Goal: Book appointment/travel/reservation

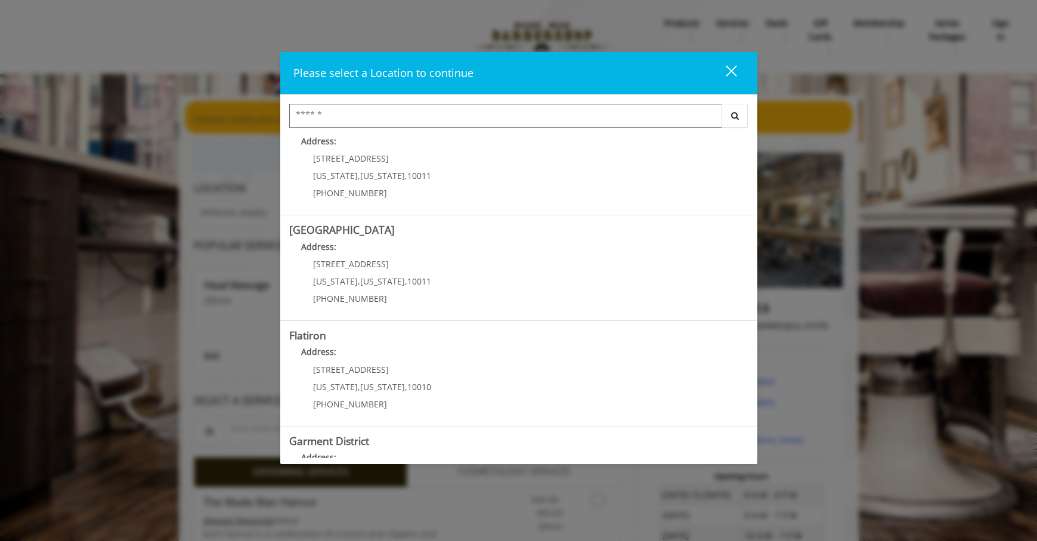
scroll to position [147, 0]
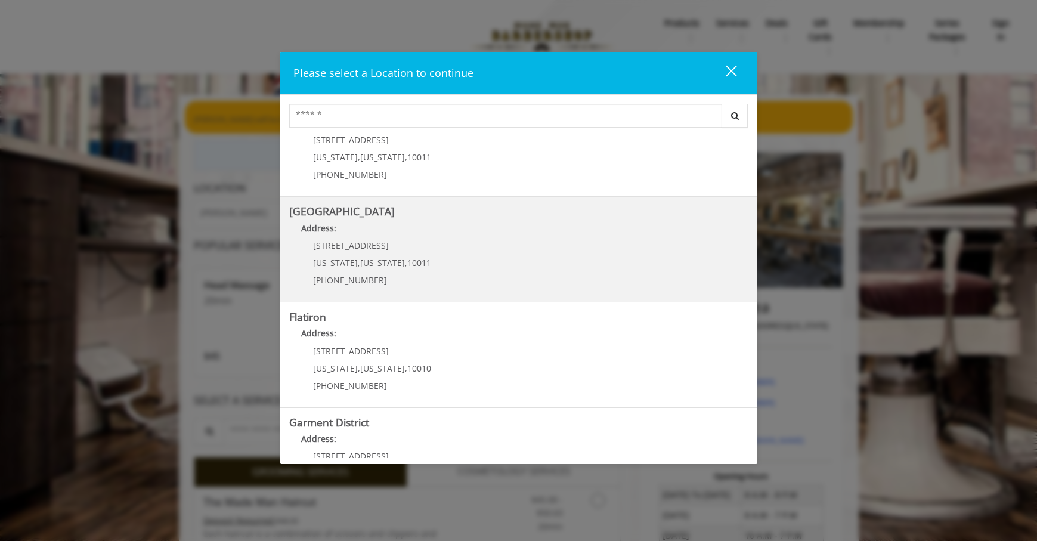
click at [445, 241] on Street "Address:" at bounding box center [518, 231] width 459 height 19
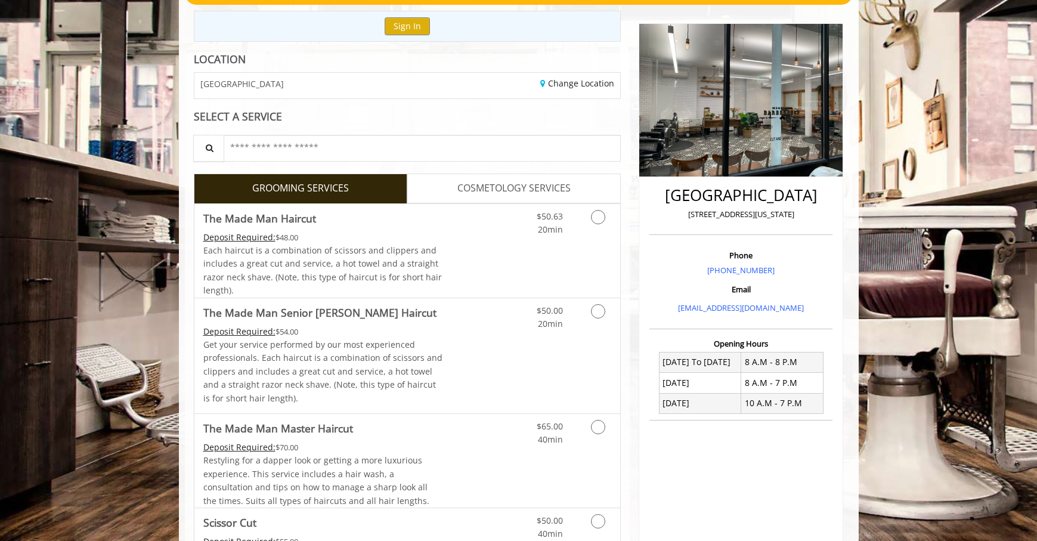
scroll to position [139, 0]
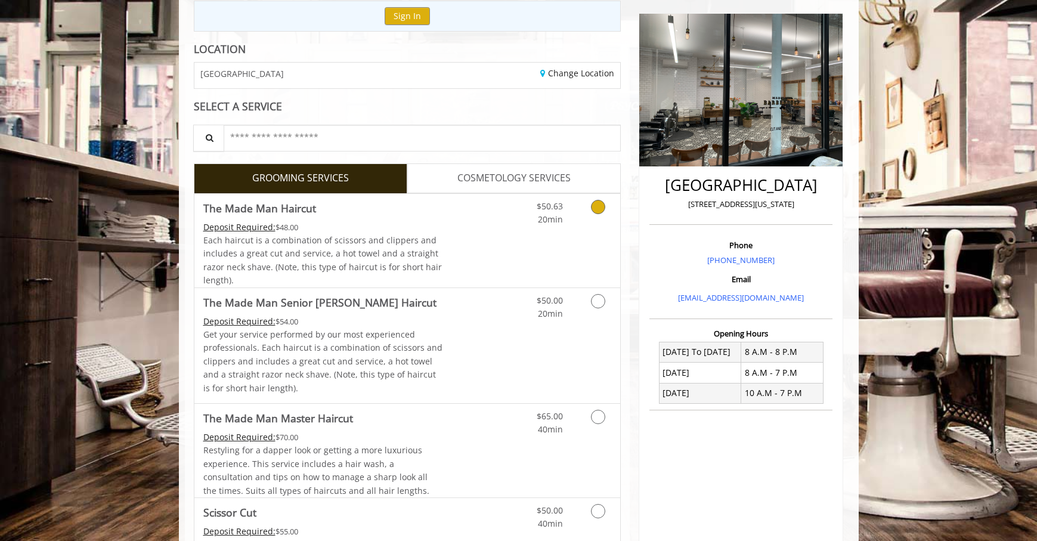
click at [598, 214] on icon "Grooming services" at bounding box center [598, 207] width 14 height 14
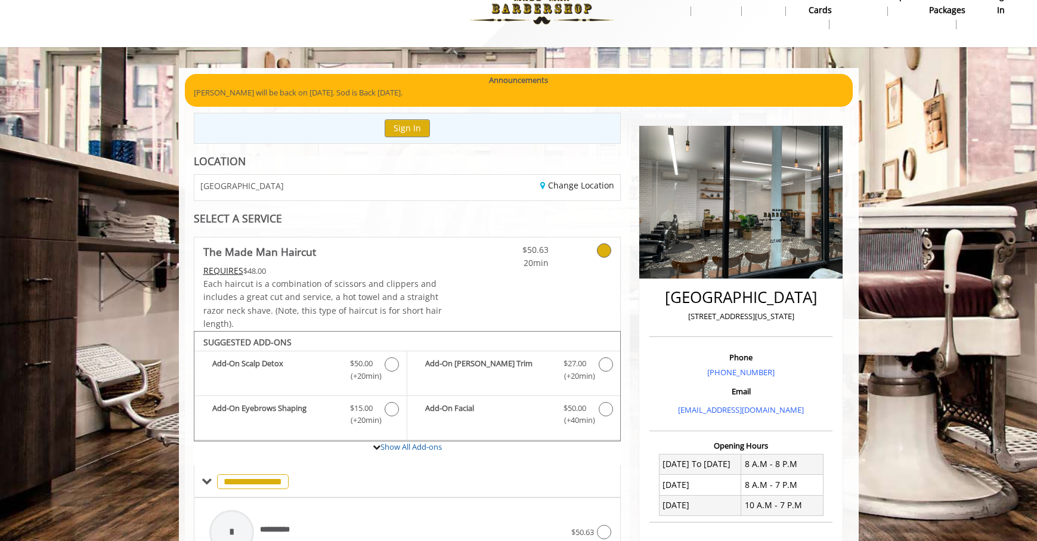
scroll to position [11, 0]
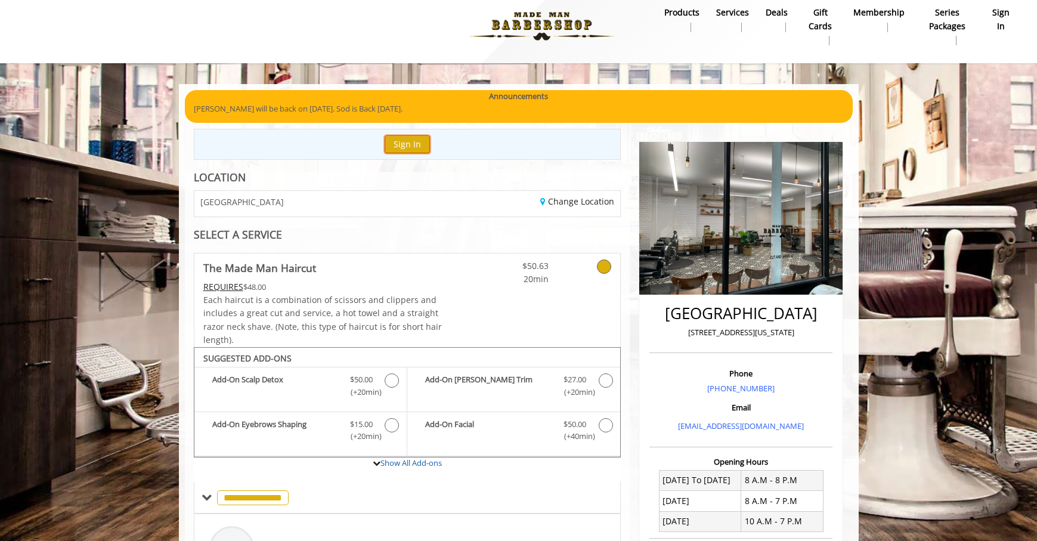
click at [407, 153] on button "Sign In" at bounding box center [406, 143] width 45 height 17
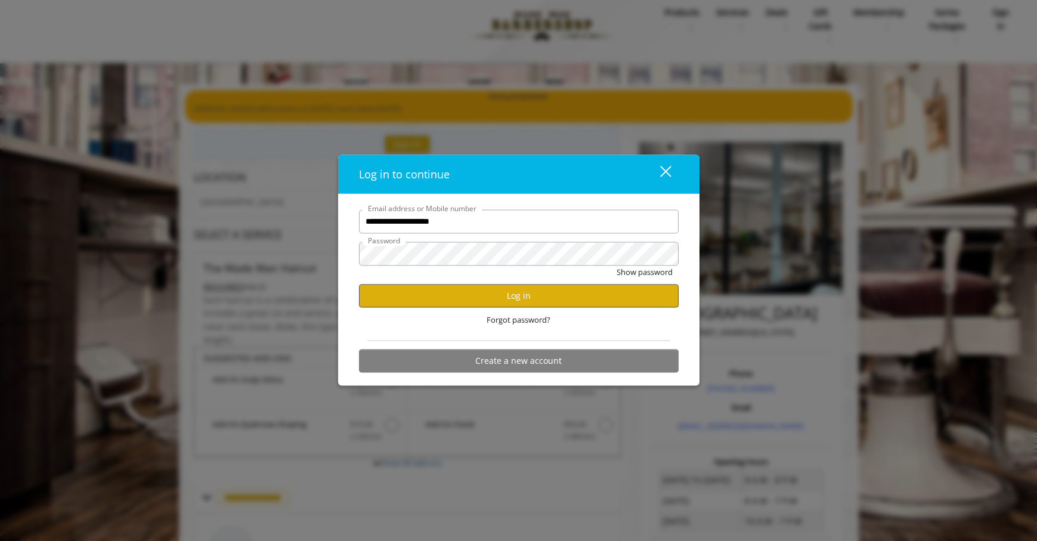
type input "**********"
click at [517, 296] on button "Log in" at bounding box center [518, 295] width 319 height 23
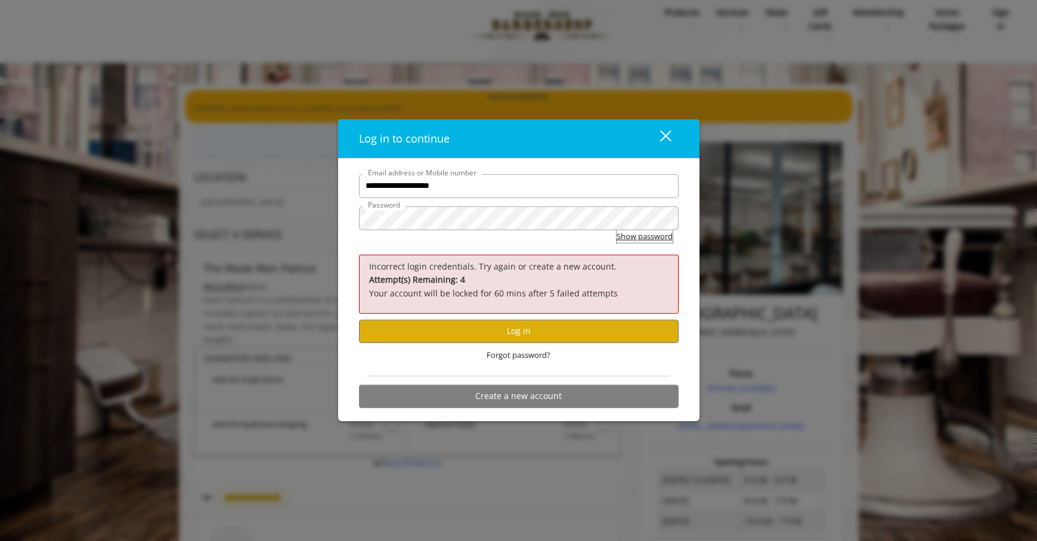
click at [616, 234] on button "Show password" at bounding box center [644, 236] width 56 height 13
click at [526, 328] on button "Log in" at bounding box center [518, 330] width 319 height 23
click at [668, 131] on div "close dialog" at bounding box center [664, 136] width 11 height 11
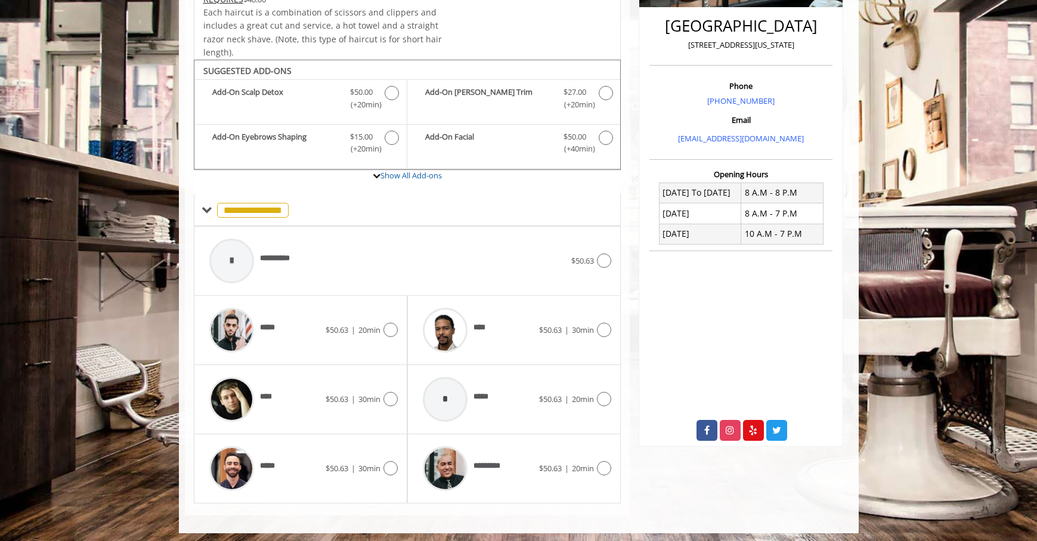
scroll to position [356, 0]
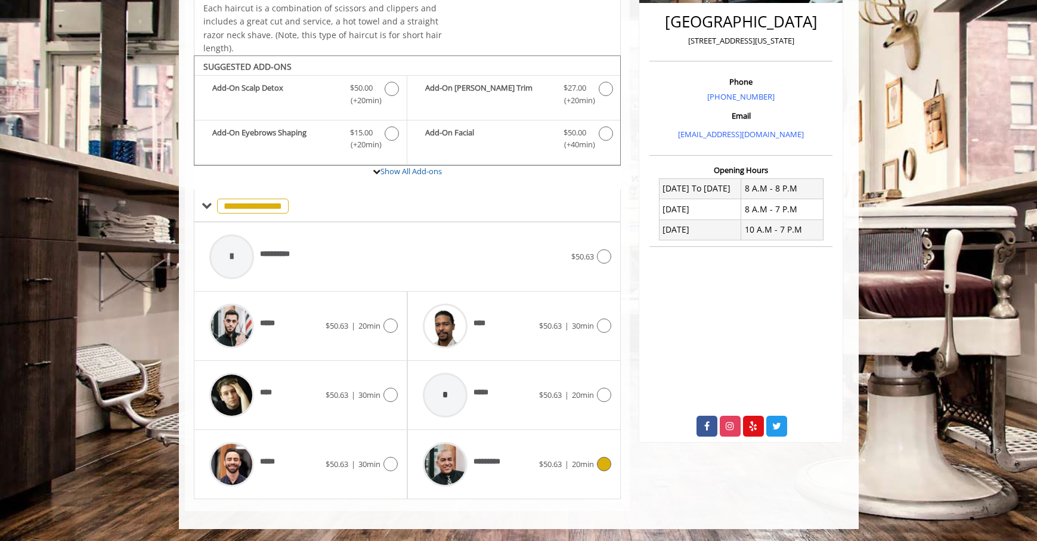
click at [607, 463] on icon at bounding box center [604, 464] width 14 height 14
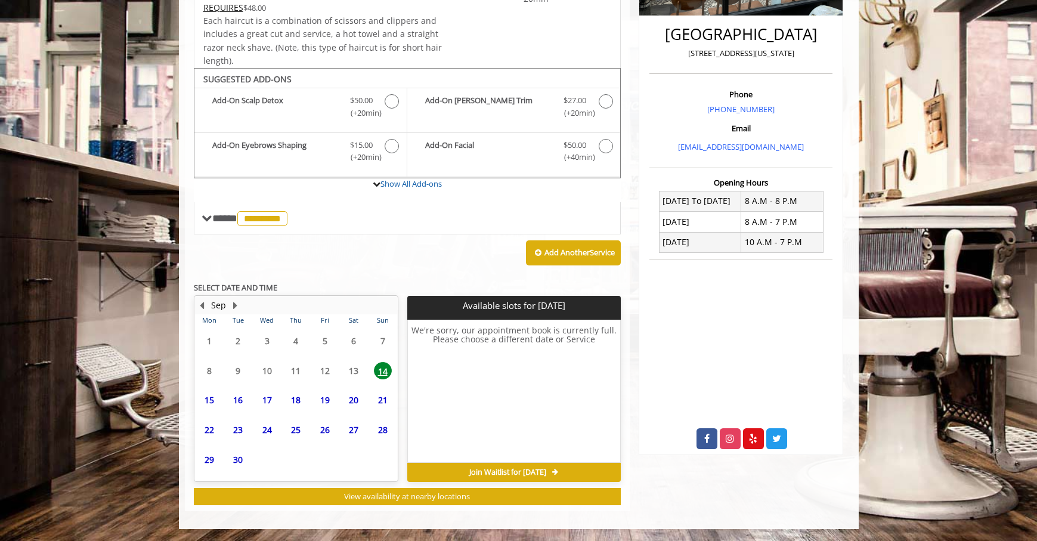
scroll to position [355, 0]
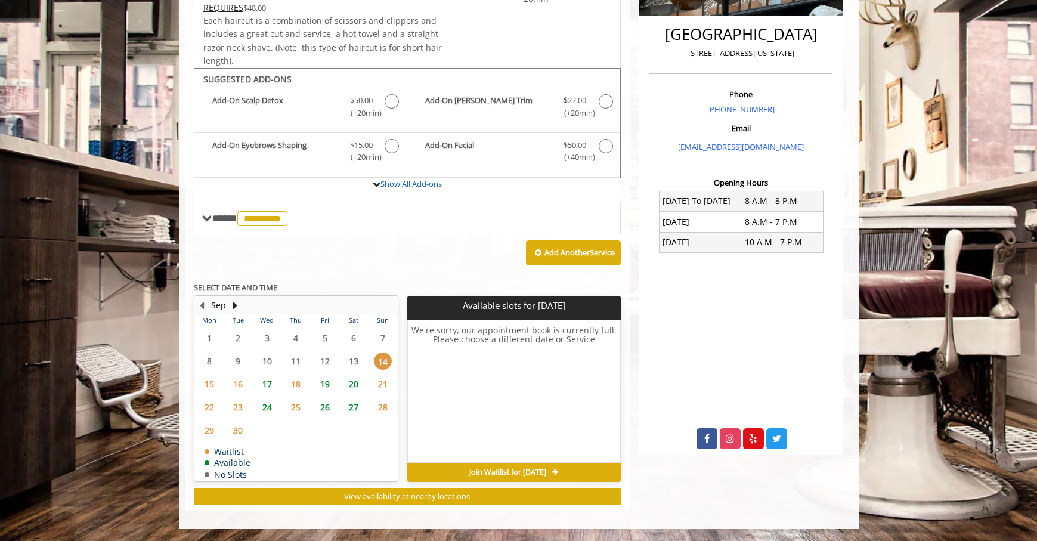
click at [268, 380] on span "17" at bounding box center [267, 383] width 18 height 17
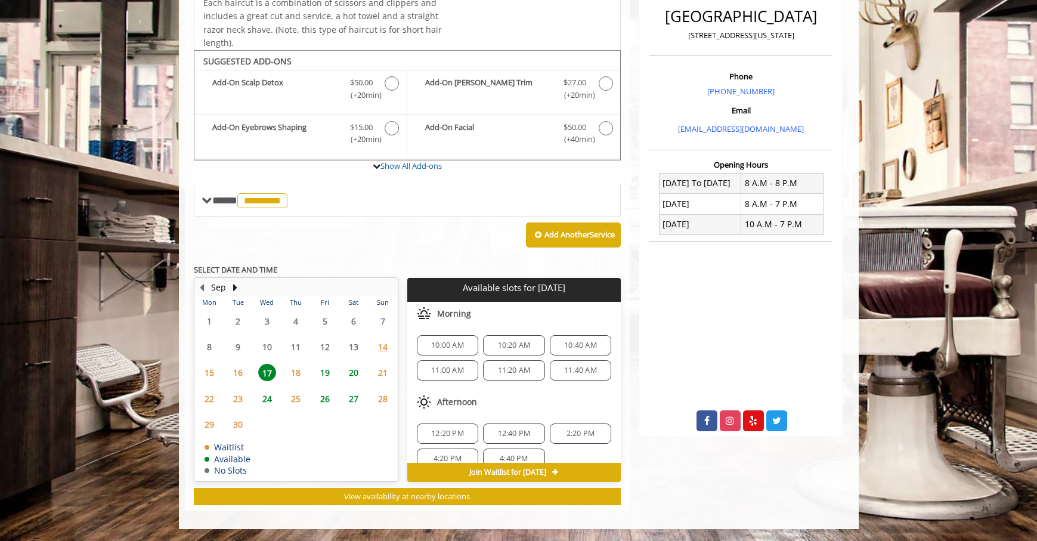
scroll to position [373, 0]
click at [454, 365] on span "11:00 AM" at bounding box center [447, 370] width 33 height 10
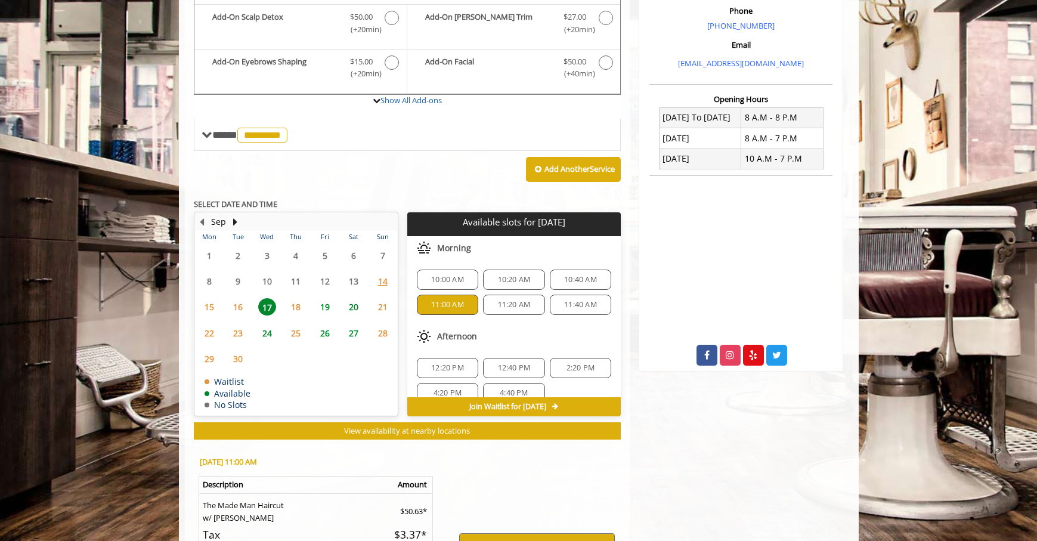
scroll to position [632, 0]
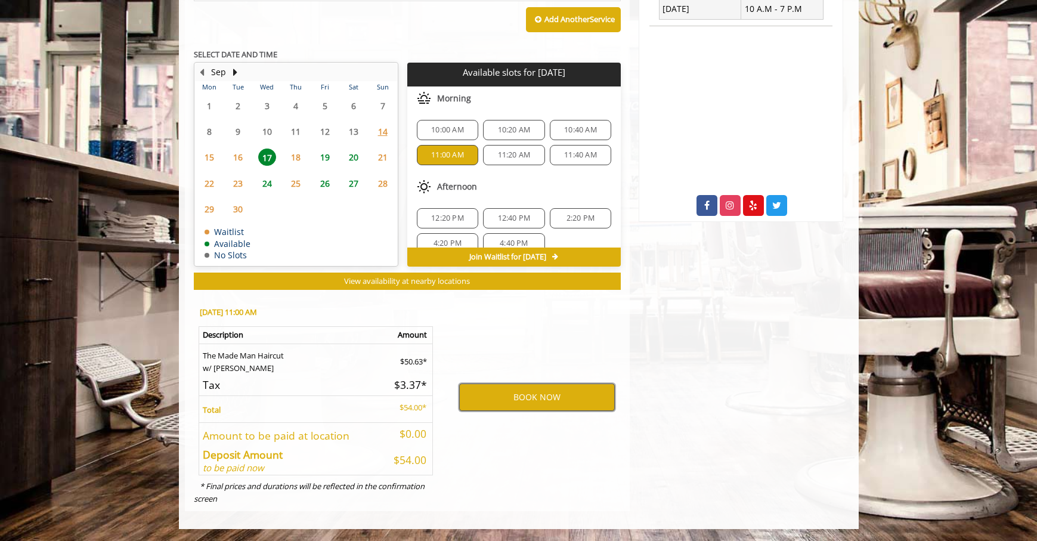
click at [534, 383] on button "BOOK NOW" at bounding box center [537, 396] width 156 height 27
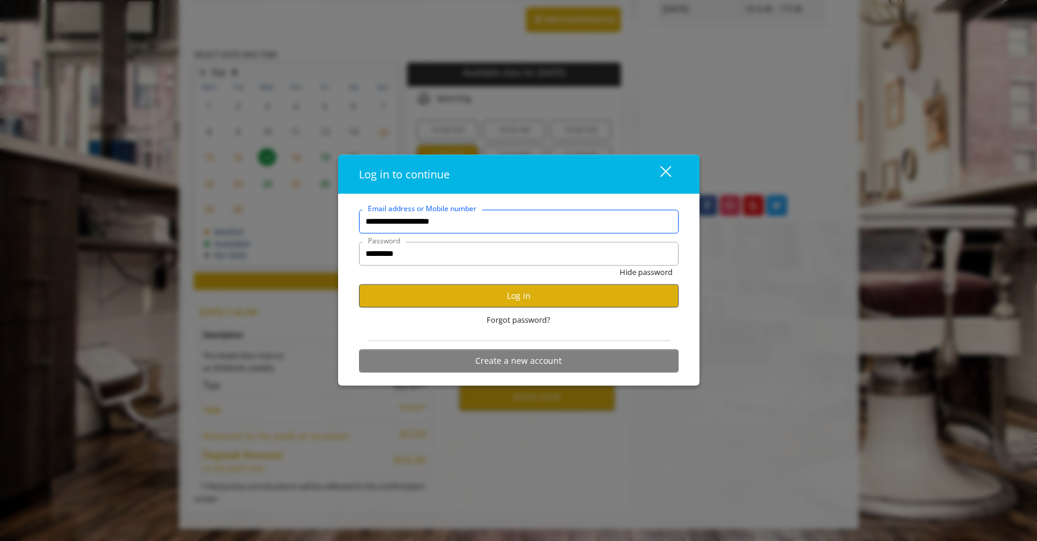
type input "**********"
click at [522, 297] on button "Log in" at bounding box center [518, 295] width 319 height 23
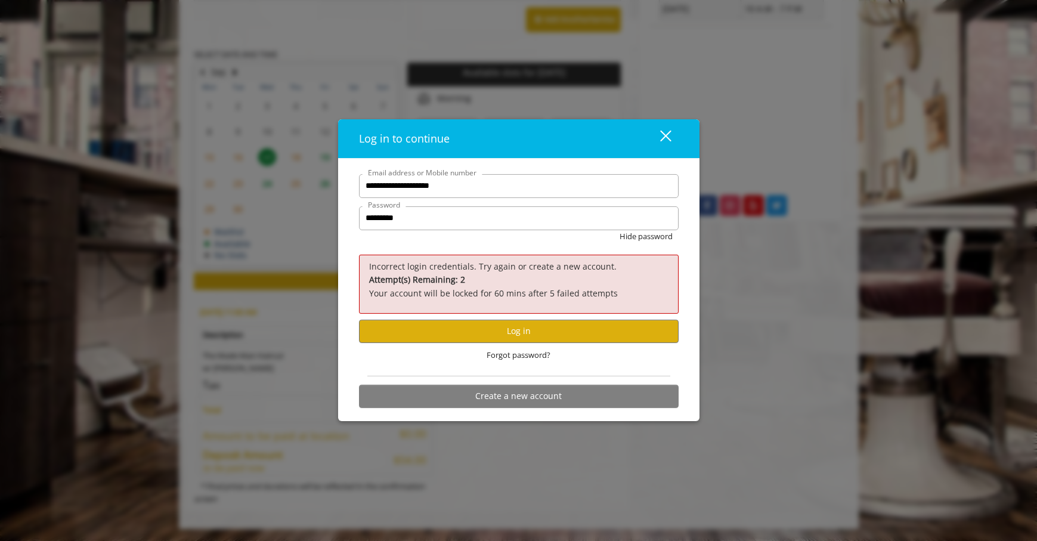
click at [522, 297] on p "Attempt(s) Remaining: 2 Your account will be locked for 60 mins after 5 failed …" at bounding box center [518, 286] width 299 height 27
click at [409, 216] on input "*********" at bounding box center [518, 218] width 319 height 24
type input "*"
type input "**********"
click at [575, 332] on button "Log in" at bounding box center [518, 330] width 319 height 23
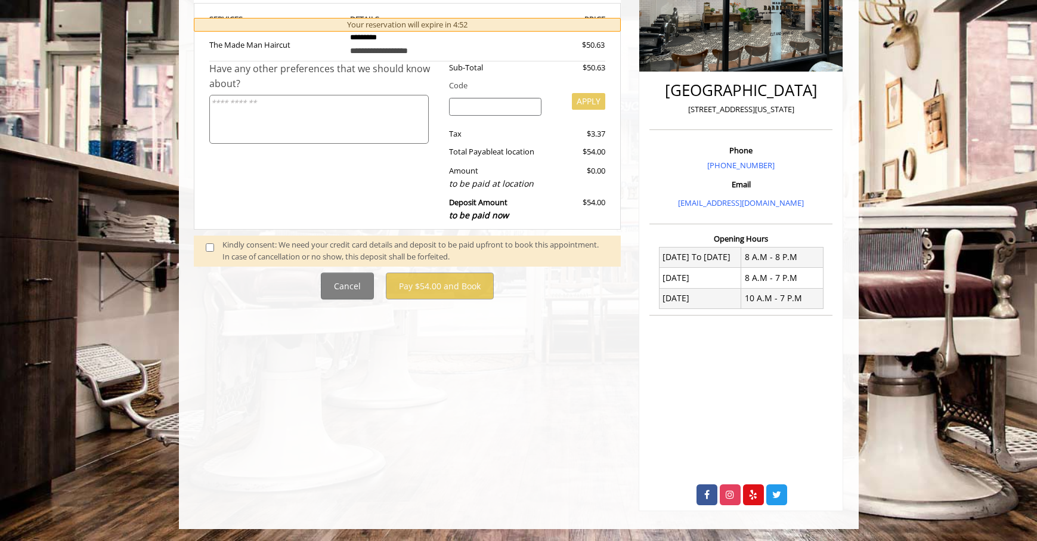
scroll to position [302, 0]
click at [210, 260] on span at bounding box center [214, 250] width 35 height 25
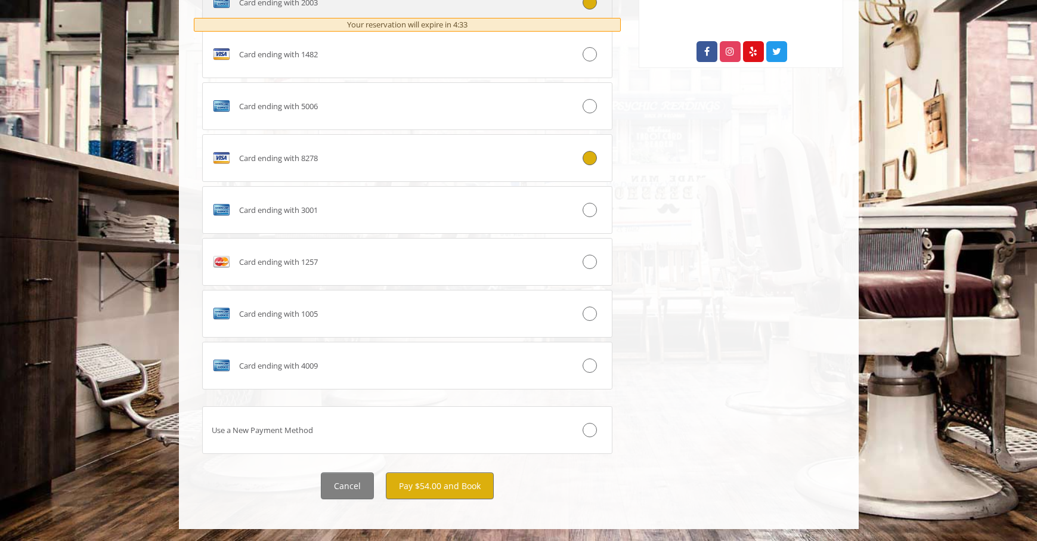
scroll to position [756, 0]
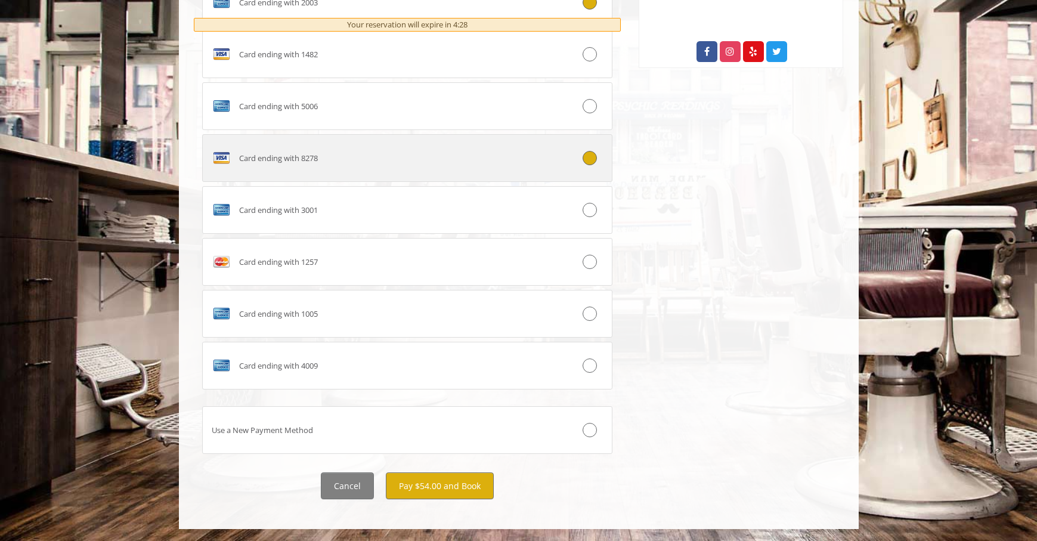
click at [379, 167] on div "Card ending with 8278" at bounding box center [373, 157] width 341 height 19
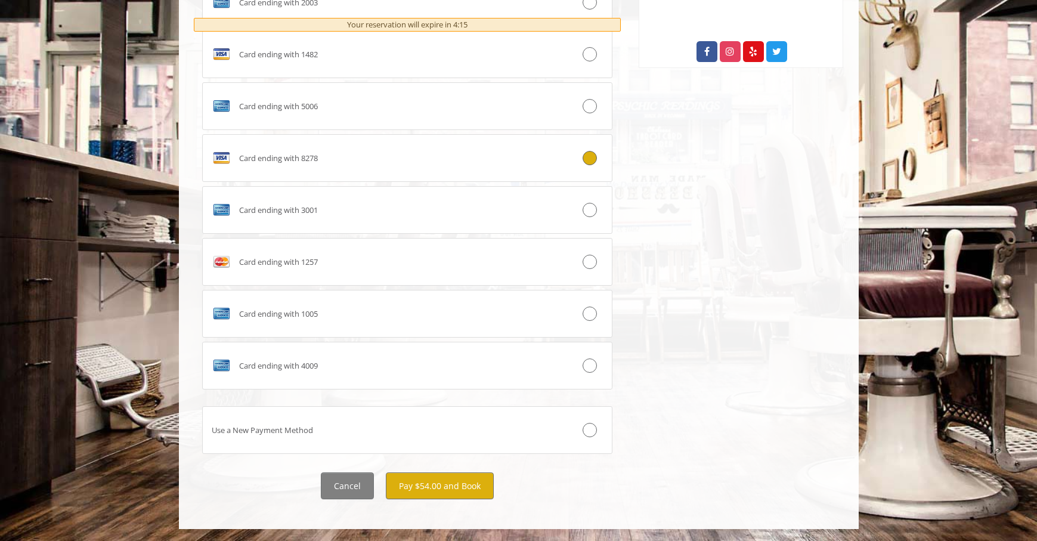
scroll to position [776, 0]
click at [451, 483] on button "Pay $54.00 and Book" at bounding box center [440, 485] width 108 height 27
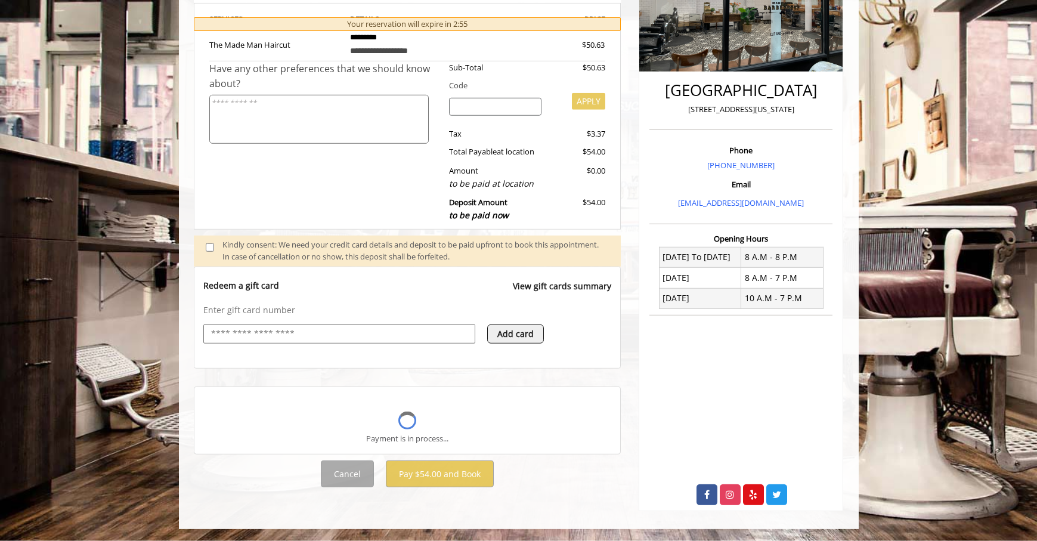
scroll to position [334, 0]
